Goal: Task Accomplishment & Management: Complete application form

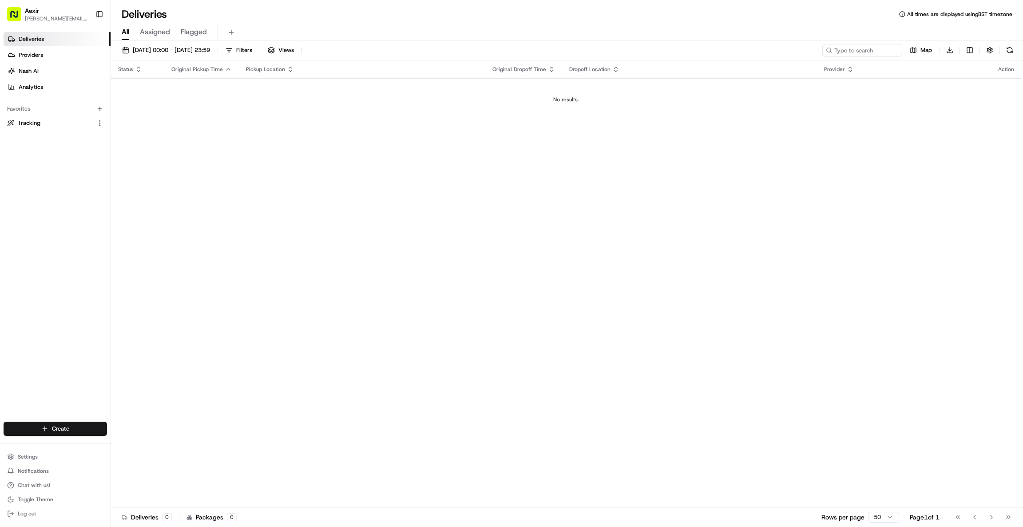
click at [232, 39] on div "All Assigned Flagged" at bounding box center [567, 33] width 912 height 16
click at [230, 33] on button at bounding box center [231, 32] width 12 height 12
click at [60, 41] on link "Deliveries" at bounding box center [57, 39] width 107 height 14
click at [44, 430] on html "Aexir [PERSON_NAME][EMAIL_ADDRESS][DOMAIN_NAME] Toggle Sidebar Deliveries Provi…" at bounding box center [511, 263] width 1023 height 527
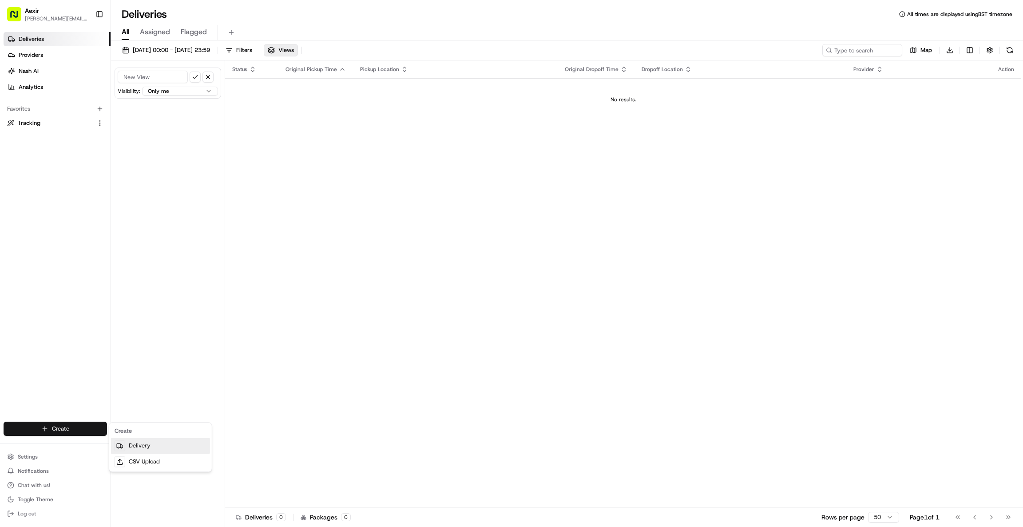
click at [123, 452] on link "Delivery" at bounding box center [160, 445] width 99 height 16
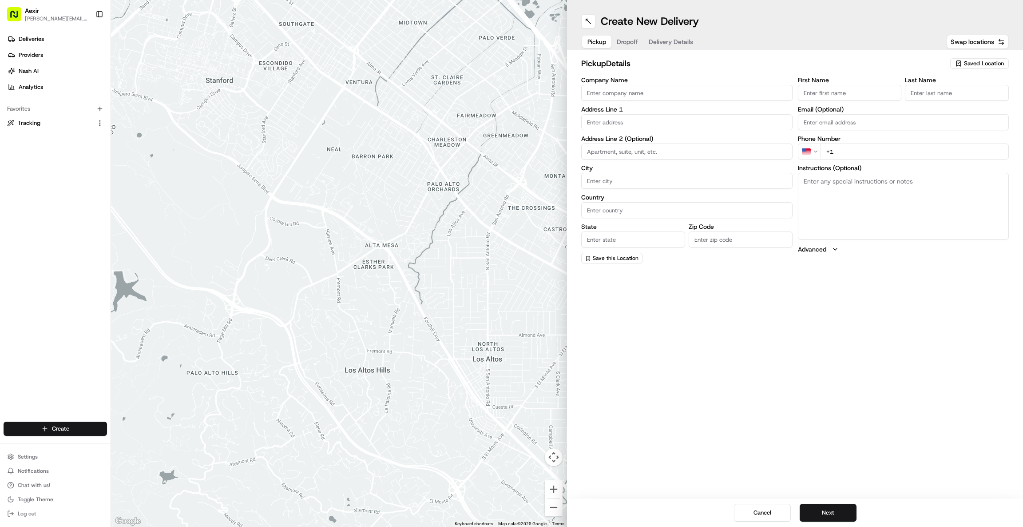
click at [681, 93] on input "Company Name" at bounding box center [686, 93] width 211 height 16
click at [871, 71] on div "pickup Details Saved Location" at bounding box center [795, 65] width 428 height 16
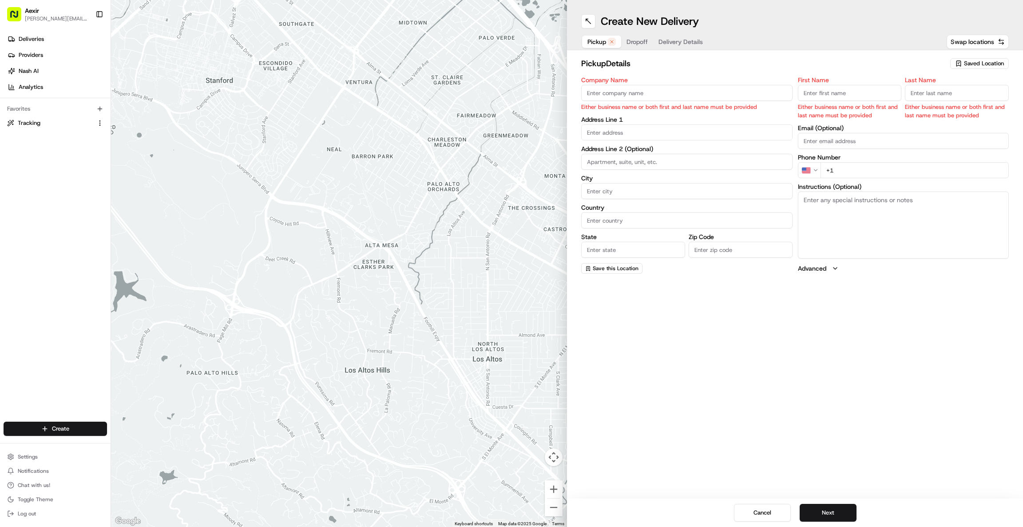
click at [640, 48] on button "Dropoff" at bounding box center [637, 42] width 32 height 12
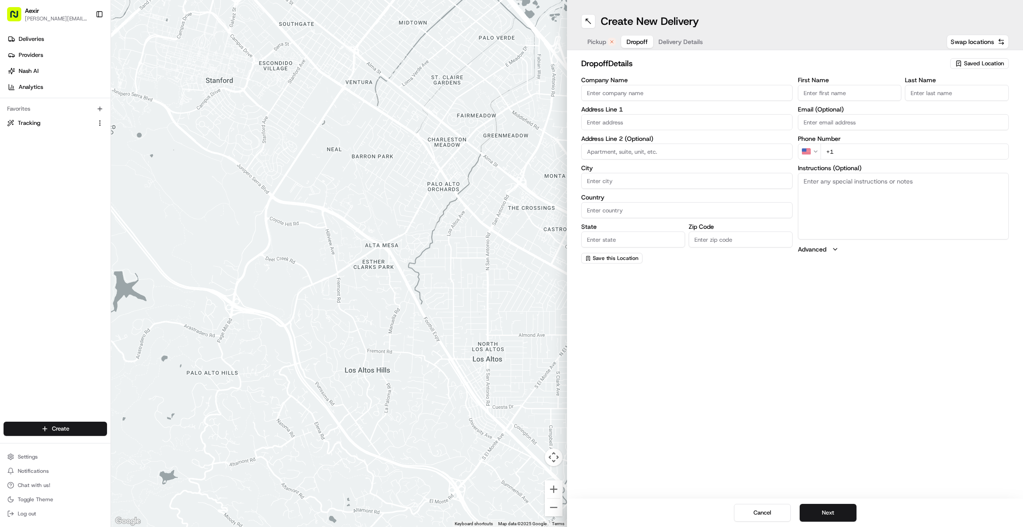
click at [664, 46] on button "Delivery Details" at bounding box center [680, 42] width 55 height 12
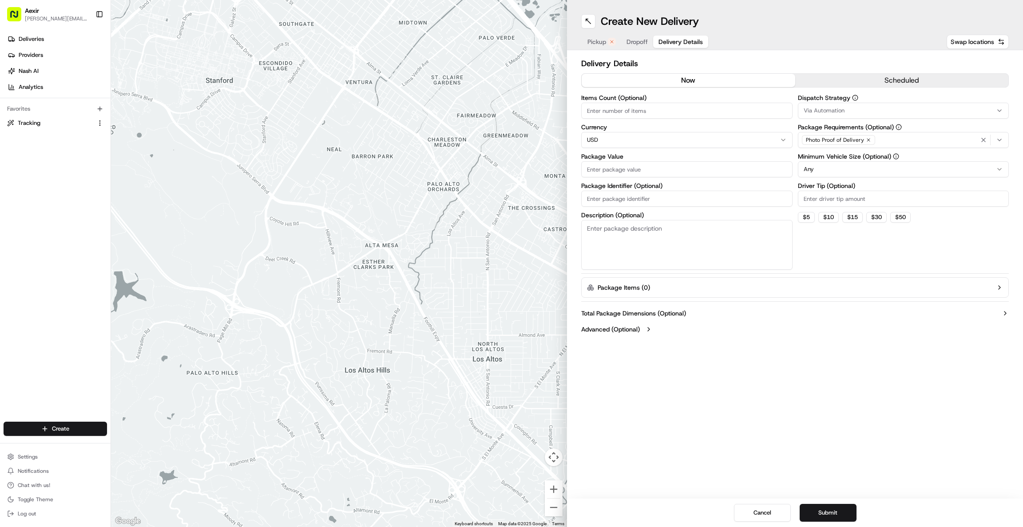
click at [598, 40] on span "Pickup" at bounding box center [597, 41] width 19 height 9
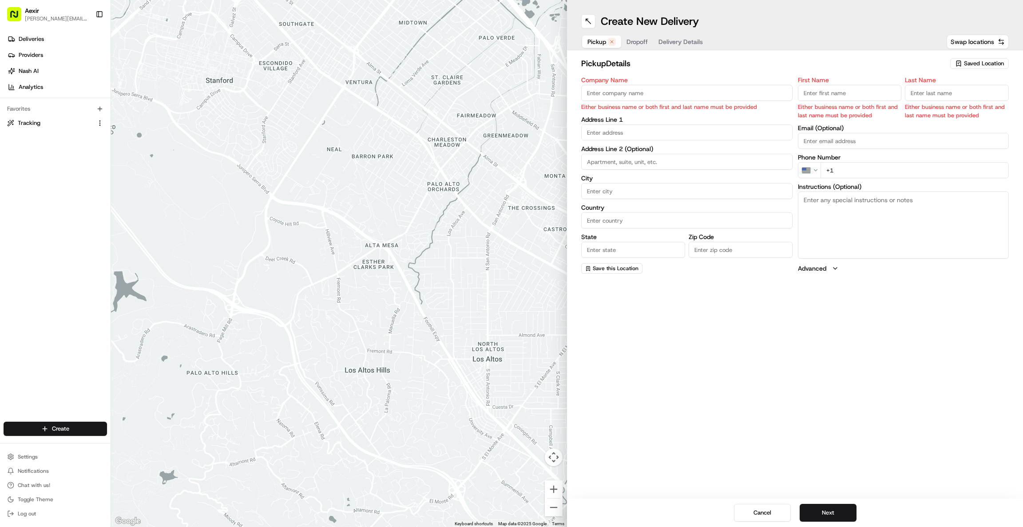
click at [846, 172] on input "+1" at bounding box center [915, 170] width 189 height 16
type input "+"
click at [710, 368] on div "Create New Delivery Pickup Dropoff Delivery Details Swap locations pickup Detai…" at bounding box center [795, 263] width 456 height 527
click at [644, 42] on span "Dropoff" at bounding box center [637, 41] width 21 height 9
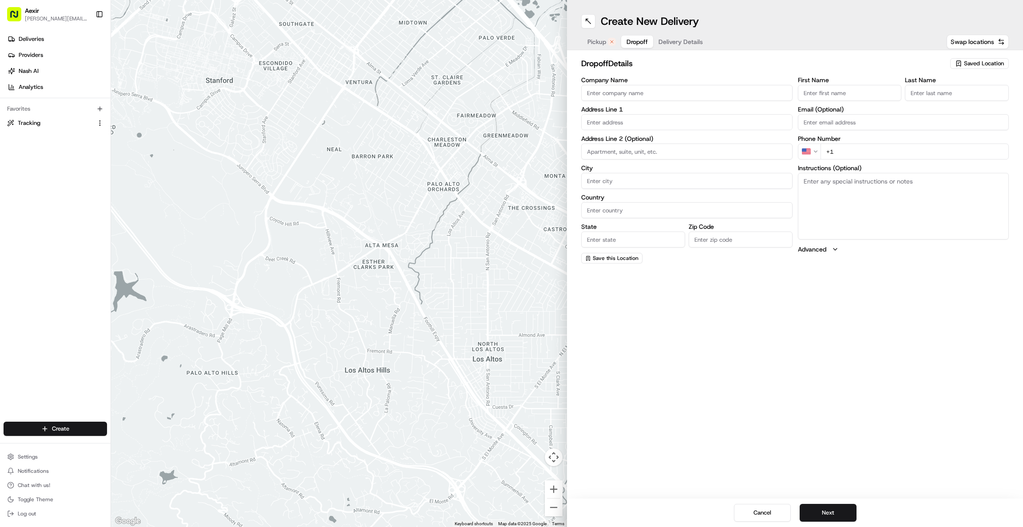
click at [610, 40] on icon "button" at bounding box center [611, 41] width 5 height 5
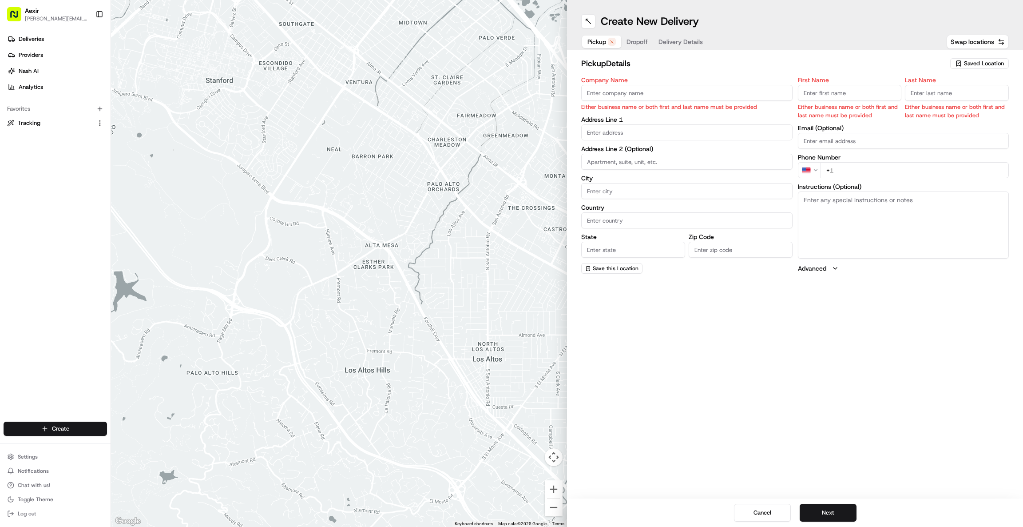
click at [687, 39] on span "Delivery Details" at bounding box center [681, 41] width 44 height 9
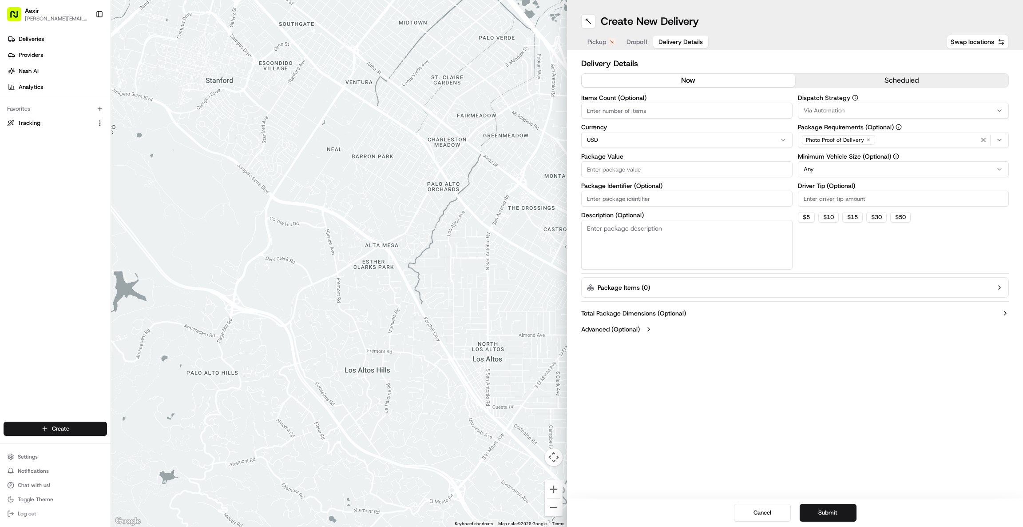
click at [635, 47] on button "Dropoff" at bounding box center [637, 42] width 32 height 12
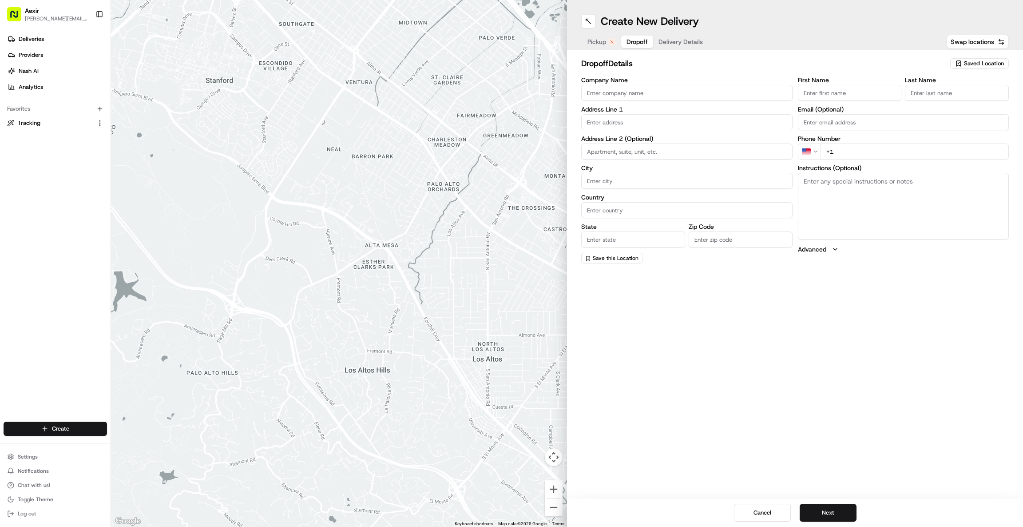
click at [607, 43] on button "Pickup" at bounding box center [601, 42] width 39 height 12
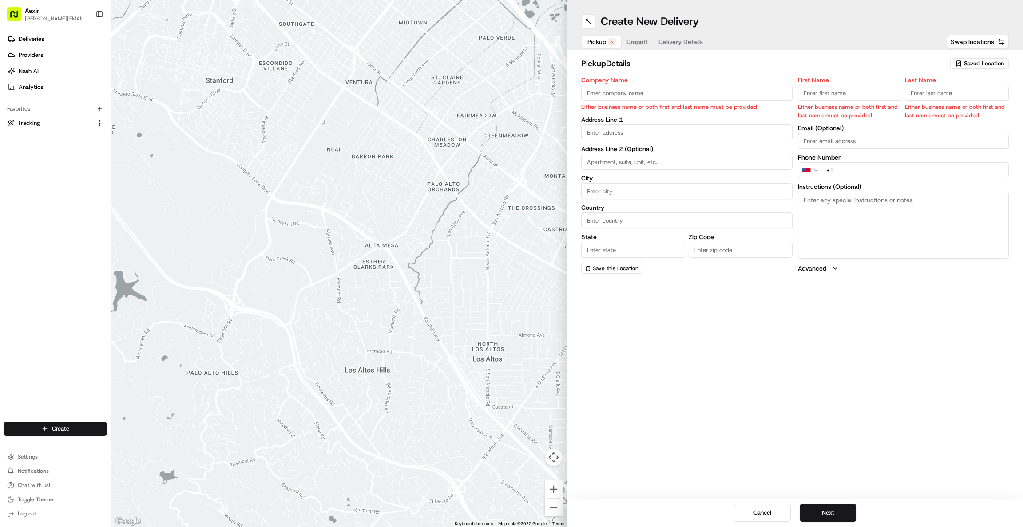
click at [774, 360] on div "Create New Delivery Pickup Dropoff Delivery Details Swap locations pickup Detai…" at bounding box center [795, 263] width 456 height 527
click at [820, 268] on label "Advanced" at bounding box center [812, 268] width 28 height 9
click at [823, 266] on label "Advanced" at bounding box center [812, 268] width 28 height 9
click at [643, 46] on button "Dropoff" at bounding box center [637, 42] width 32 height 12
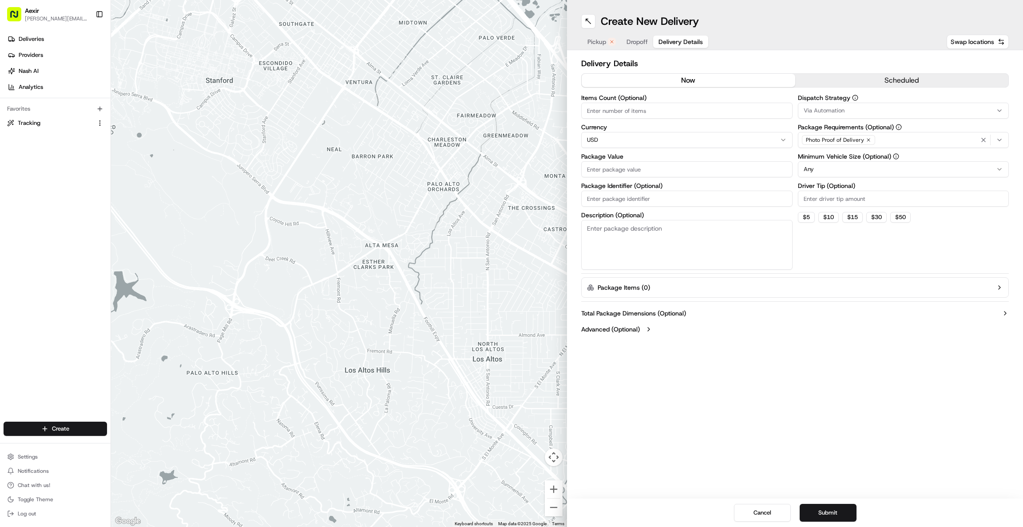
click at [668, 45] on span "Delivery Details" at bounding box center [681, 41] width 44 height 9
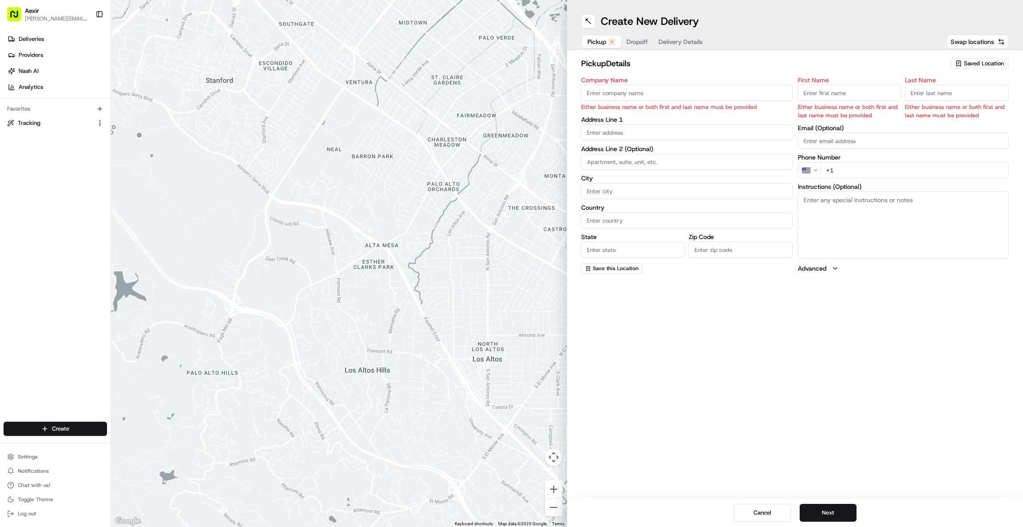
click at [601, 41] on span "Pickup" at bounding box center [597, 41] width 19 height 9
click at [794, 347] on div "Create New Delivery Pickup Dropoff Delivery Details Swap locations pickup Detai…" at bounding box center [795, 263] width 456 height 527
click at [628, 356] on div "Create New Delivery Pickup Dropoff Delivery Details Swap locations pickup Detai…" at bounding box center [795, 263] width 456 height 527
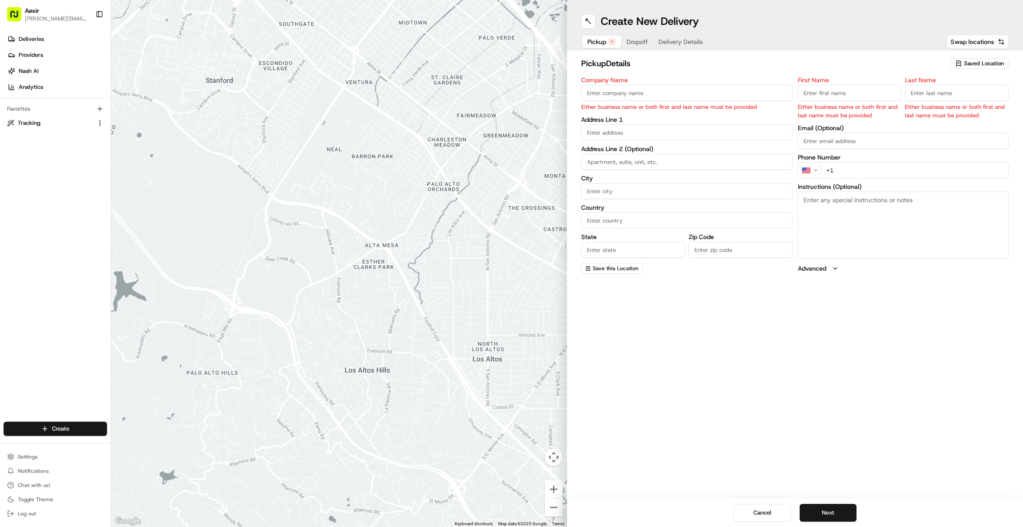
click at [628, 356] on div "Create New Delivery Pickup Dropoff Delivery Details Swap locations pickup Detai…" at bounding box center [795, 263] width 456 height 527
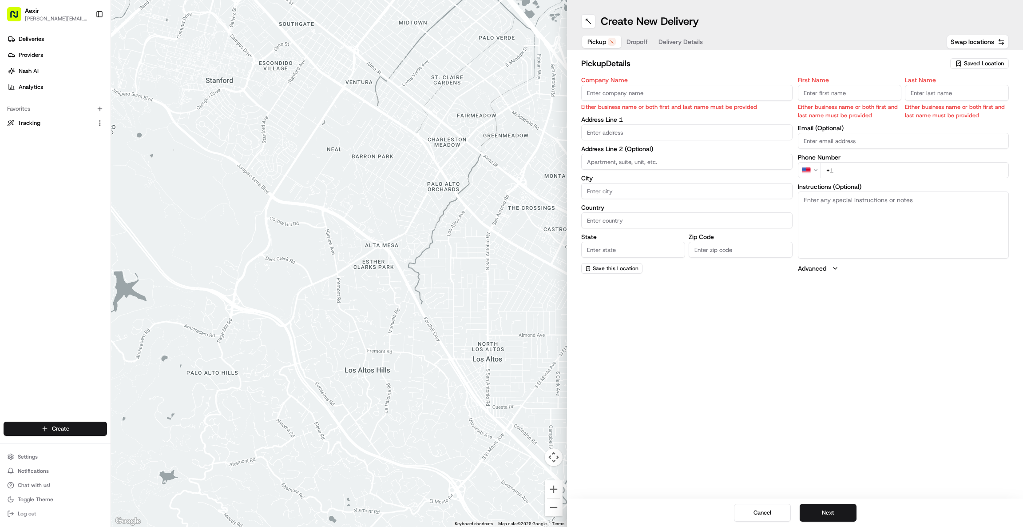
click at [628, 356] on div "Create New Delivery Pickup Dropoff Delivery Details Swap locations pickup Detai…" at bounding box center [795, 263] width 456 height 527
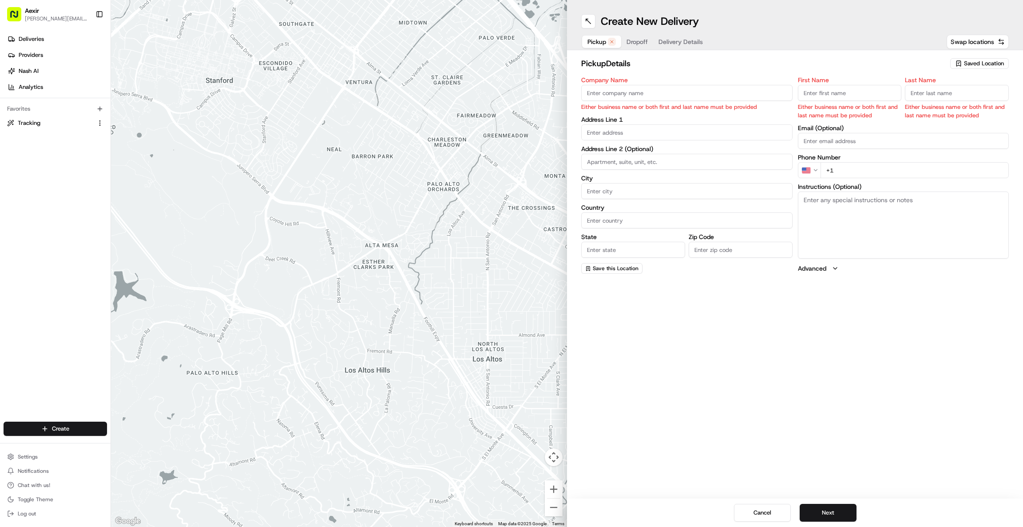
click at [628, 356] on div "Create New Delivery Pickup Dropoff Delivery Details Swap locations pickup Detai…" at bounding box center [795, 263] width 456 height 527
